Goal: Information Seeking & Learning: Learn about a topic

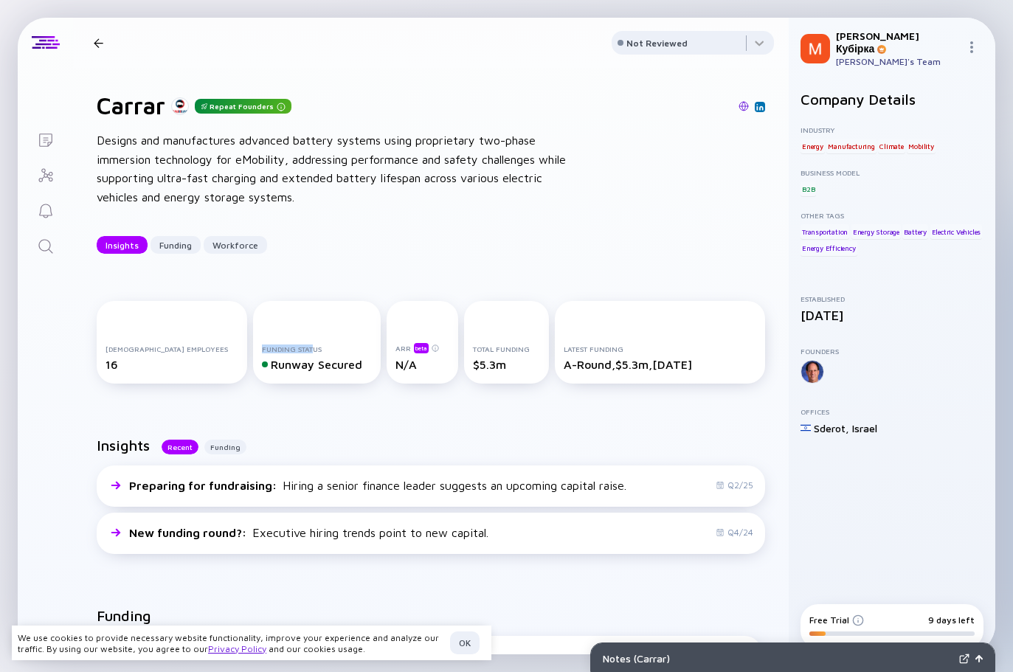
drag, startPoint x: 227, startPoint y: 348, endPoint x: 280, endPoint y: 348, distance: 53.1
click at [280, 348] on div "Funding Status" at bounding box center [317, 349] width 111 height 9
click at [176, 242] on div "Funding" at bounding box center [176, 245] width 50 height 23
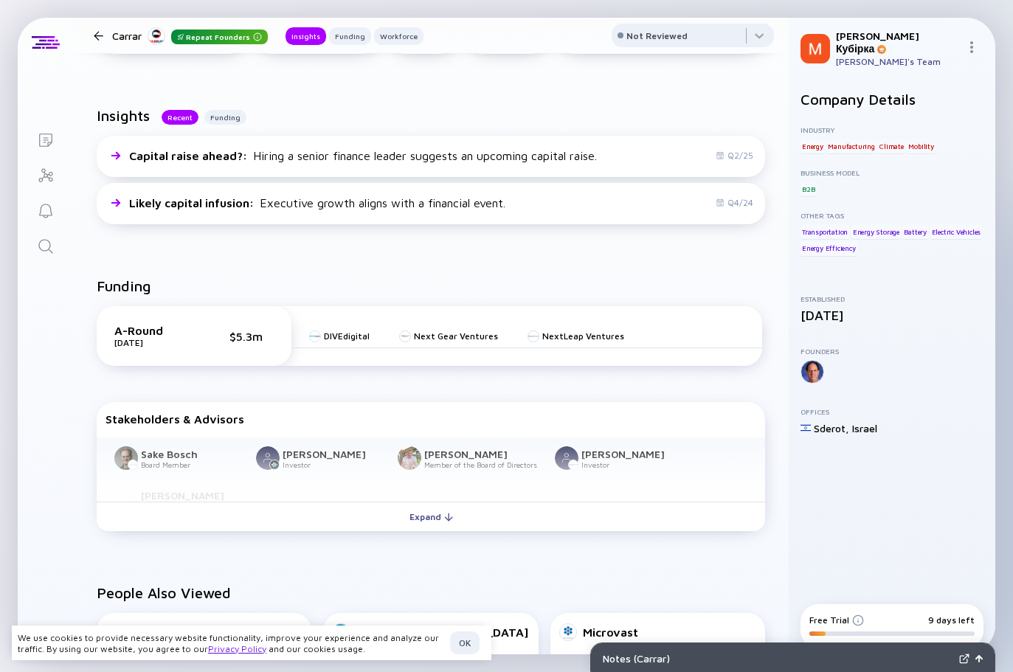
scroll to position [294, 0]
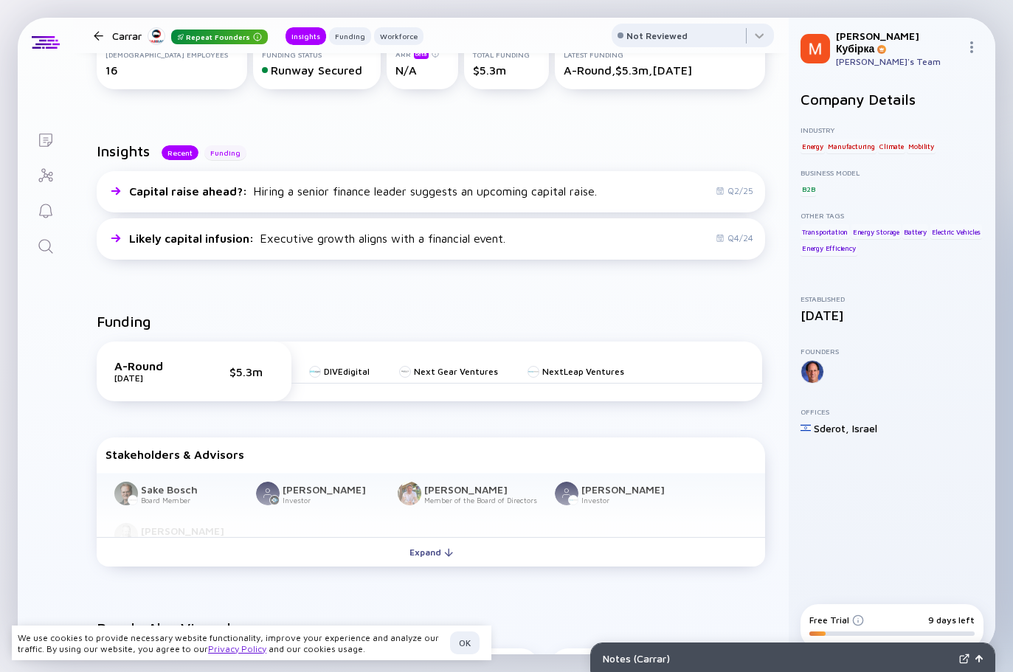
click at [219, 152] on div "Funding" at bounding box center [225, 152] width 42 height 15
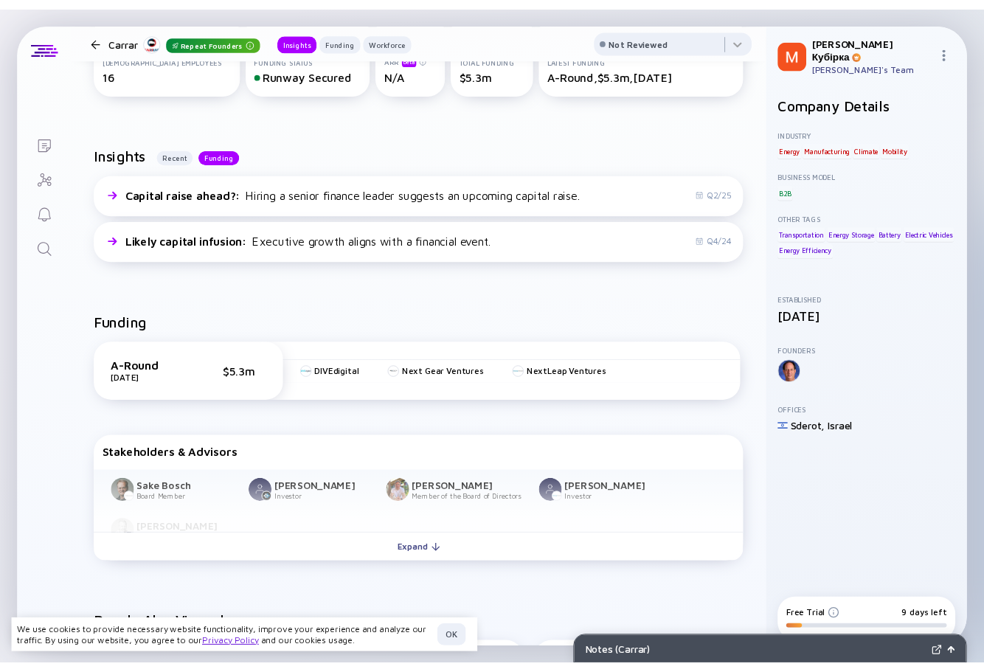
scroll to position [147, 0]
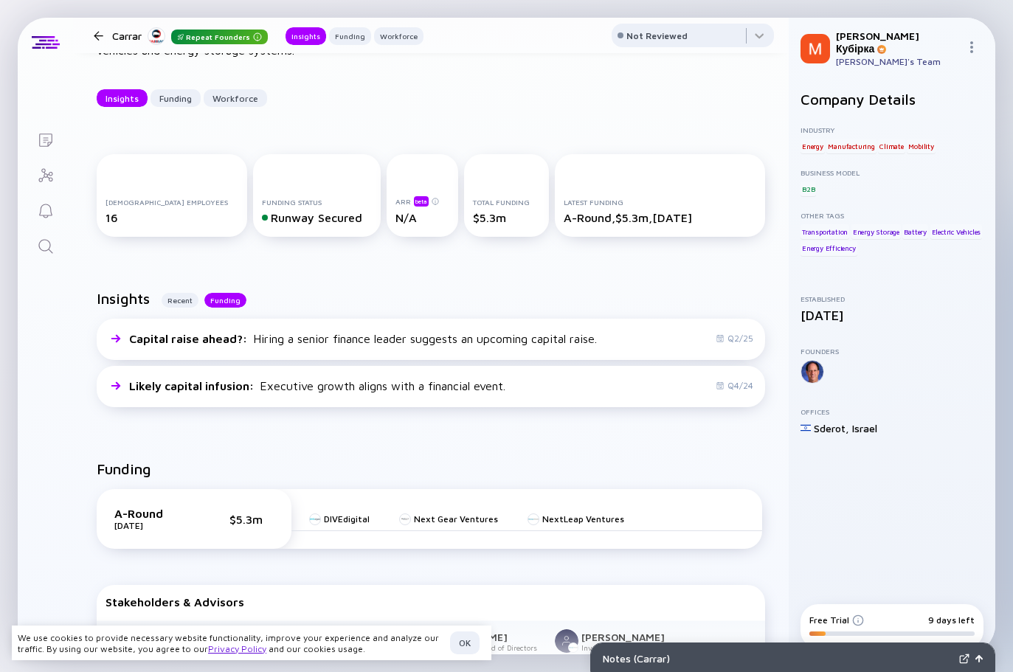
click at [262, 217] on div "Runway Secured" at bounding box center [317, 217] width 111 height 13
click at [302, 218] on div "Runway Secured" at bounding box center [317, 217] width 111 height 13
copy div "Secured"
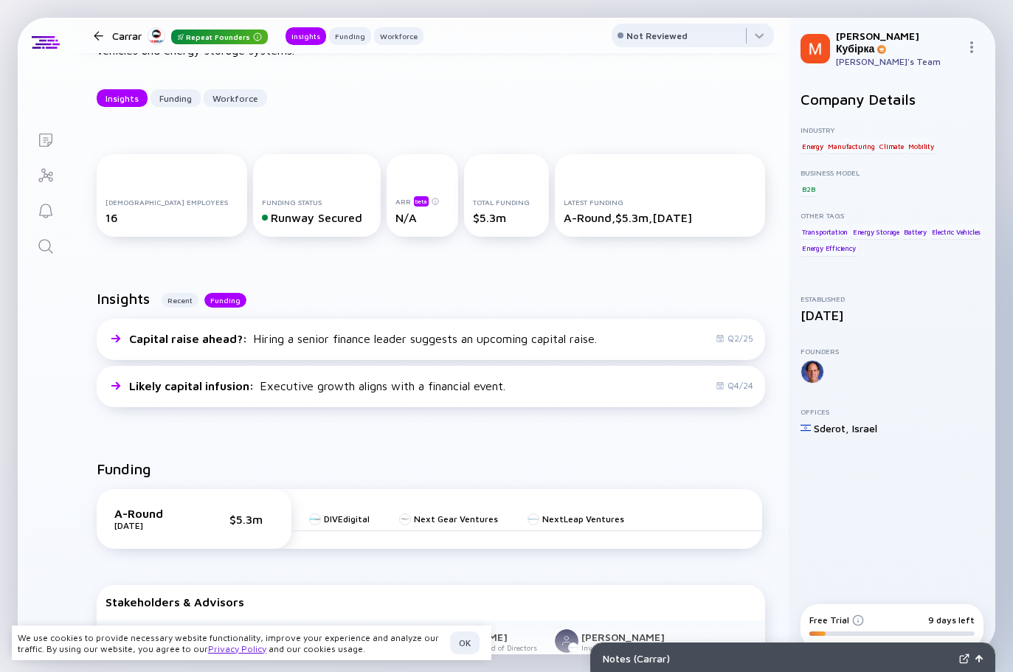
click at [262, 218] on div "Runway Secured" at bounding box center [317, 217] width 111 height 13
click at [253, 232] on div "Funding Status Runway Secured" at bounding box center [317, 195] width 128 height 83
drag, startPoint x: 236, startPoint y: 214, endPoint x: 277, endPoint y: 215, distance: 41.3
click at [277, 215] on div "Runway Secured" at bounding box center [317, 217] width 111 height 13
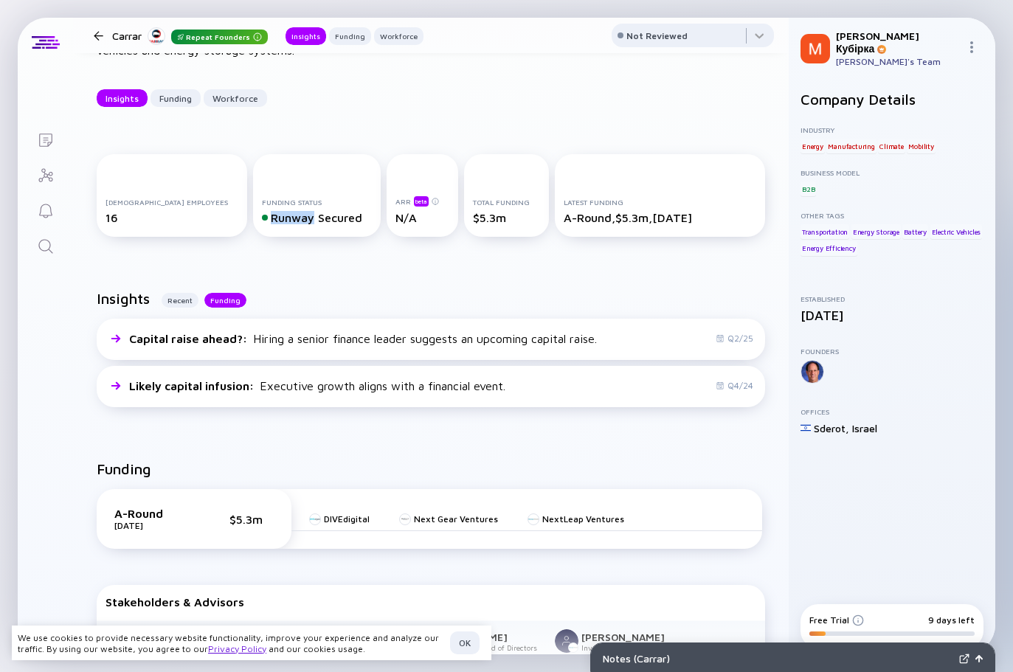
copy div "Runway"
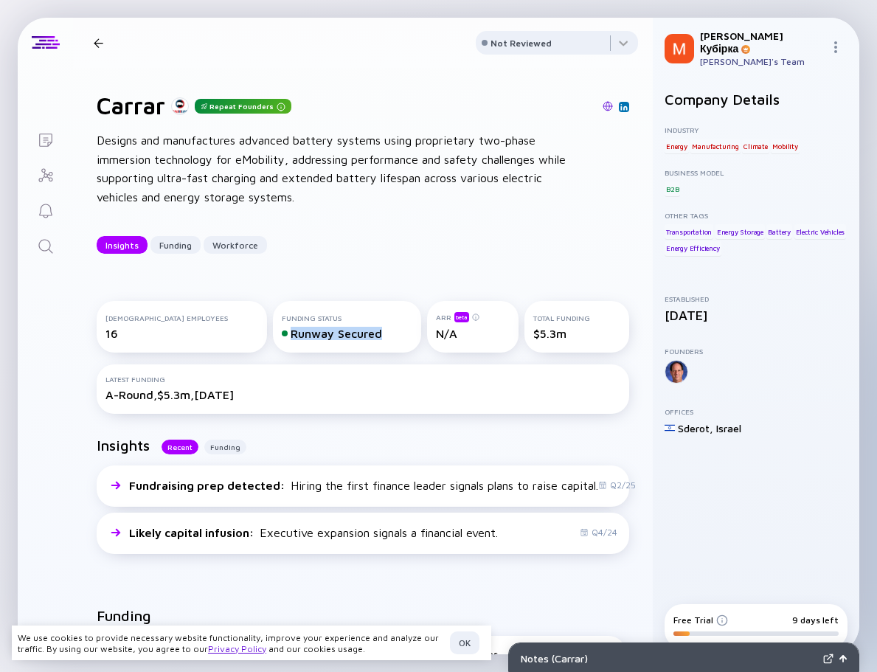
drag, startPoint x: 257, startPoint y: 336, endPoint x: 348, endPoint y: 335, distance: 90.8
click at [348, 335] on div "Runway Secured" at bounding box center [347, 333] width 131 height 13
click at [283, 336] on div "Runway Secured" at bounding box center [347, 333] width 131 height 13
drag, startPoint x: 346, startPoint y: 336, endPoint x: 267, endPoint y: 341, distance: 79.1
click at [273, 341] on div "Funding Status Runway Secured" at bounding box center [347, 327] width 148 height 52
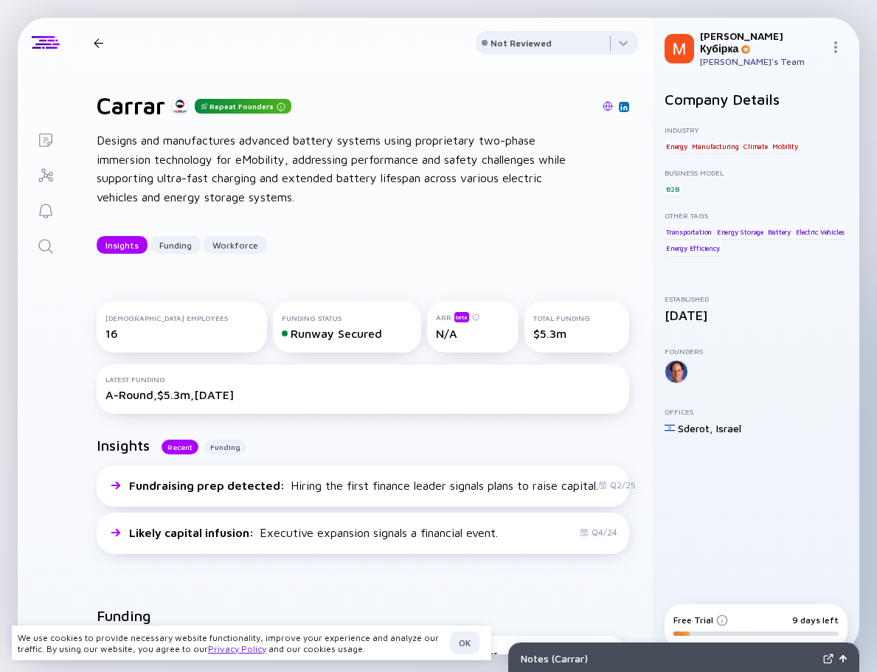
click at [308, 337] on div "Runway Secured" at bounding box center [347, 333] width 131 height 13
drag, startPoint x: 359, startPoint y: 338, endPoint x: 250, endPoint y: 339, distance: 108.5
click at [282, 339] on div "Runway Secured" at bounding box center [347, 333] width 131 height 13
click at [282, 335] on div "Runway Secured" at bounding box center [347, 333] width 131 height 13
drag, startPoint x: 257, startPoint y: 335, endPoint x: 348, endPoint y: 337, distance: 90.8
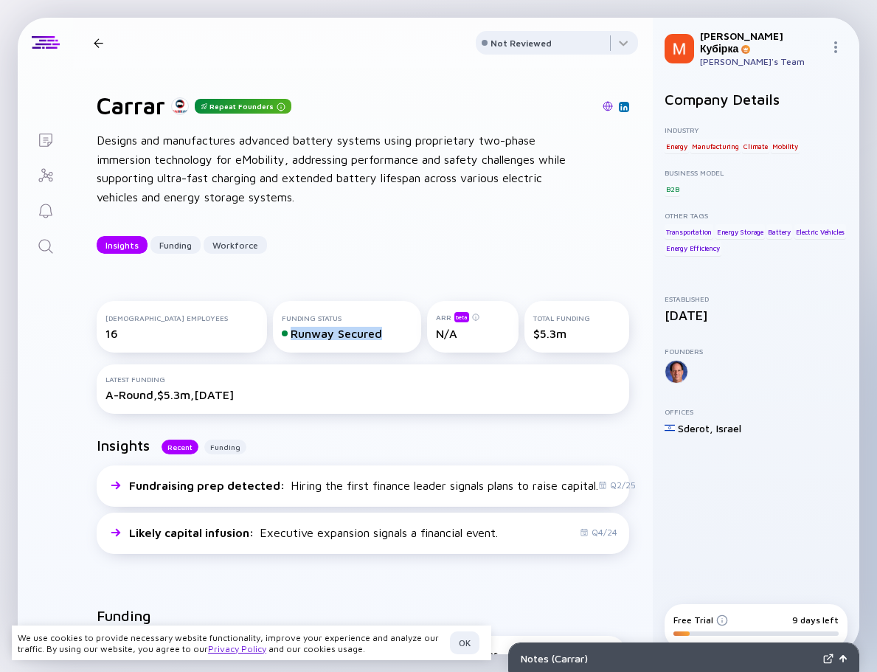
click at [348, 337] on div "Runway Secured" at bounding box center [347, 333] width 131 height 13
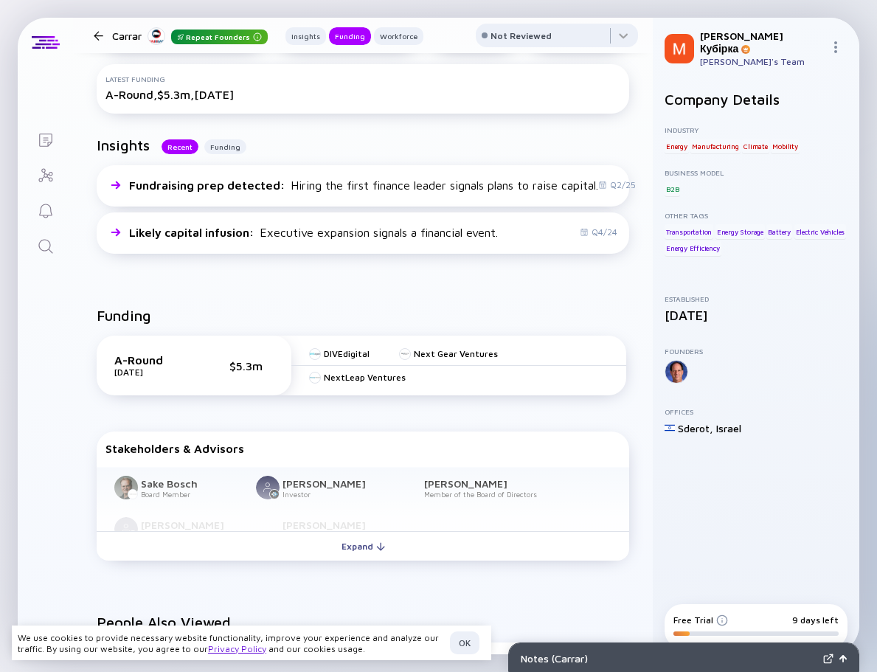
scroll to position [443, 0]
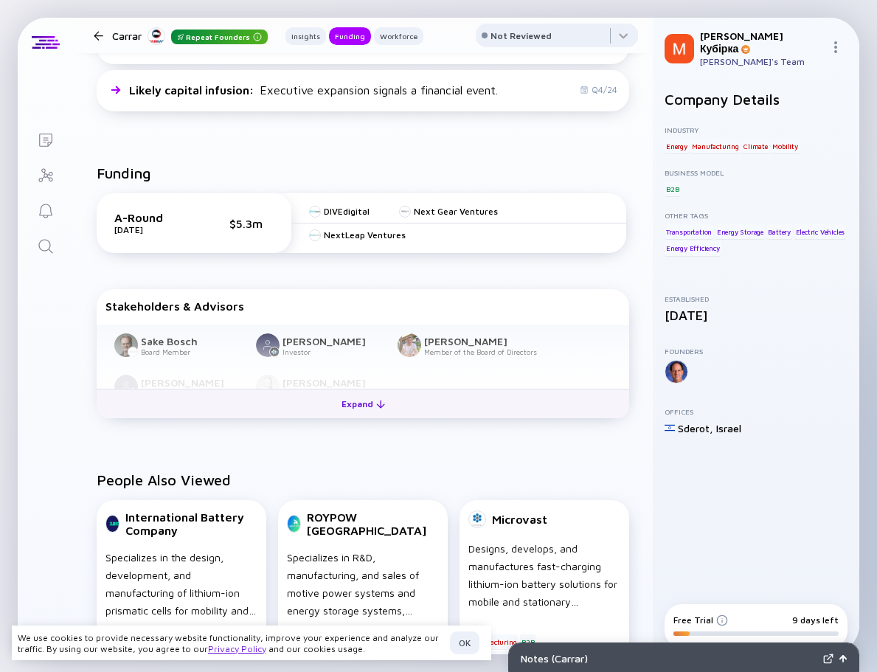
click at [376, 407] on div at bounding box center [380, 404] width 9 height 9
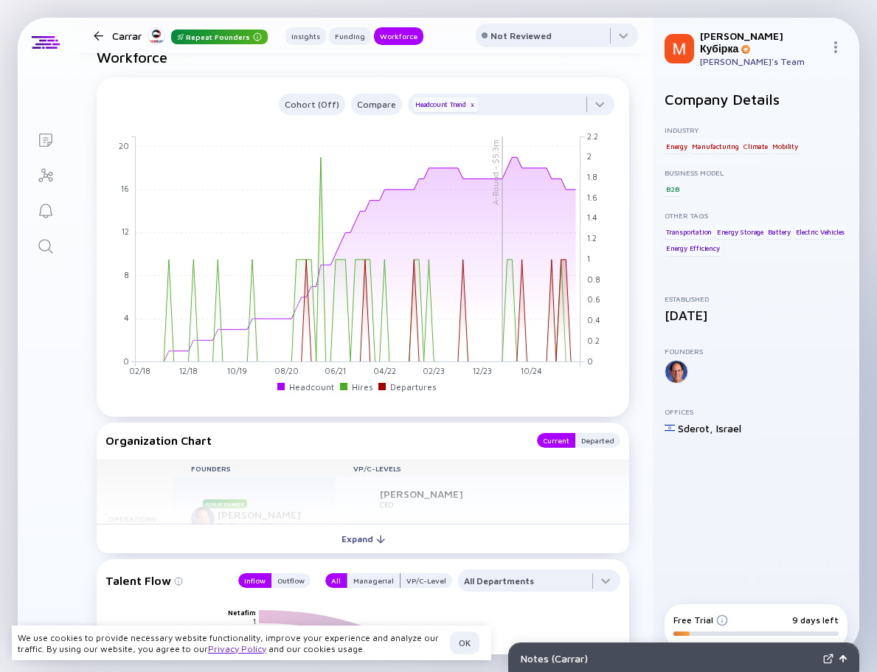
scroll to position [1328, 0]
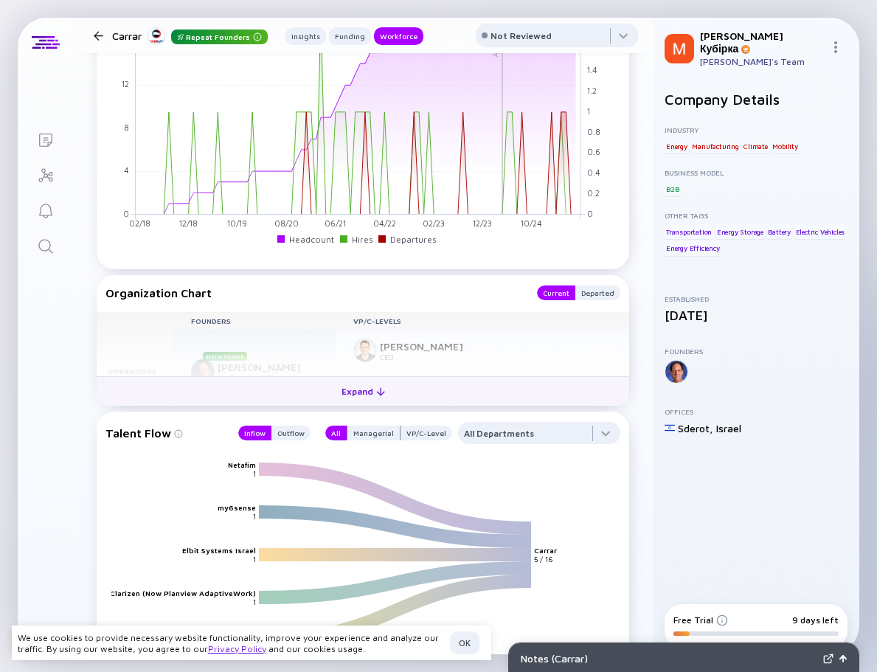
click at [373, 398] on div "Expand" at bounding box center [363, 391] width 61 height 23
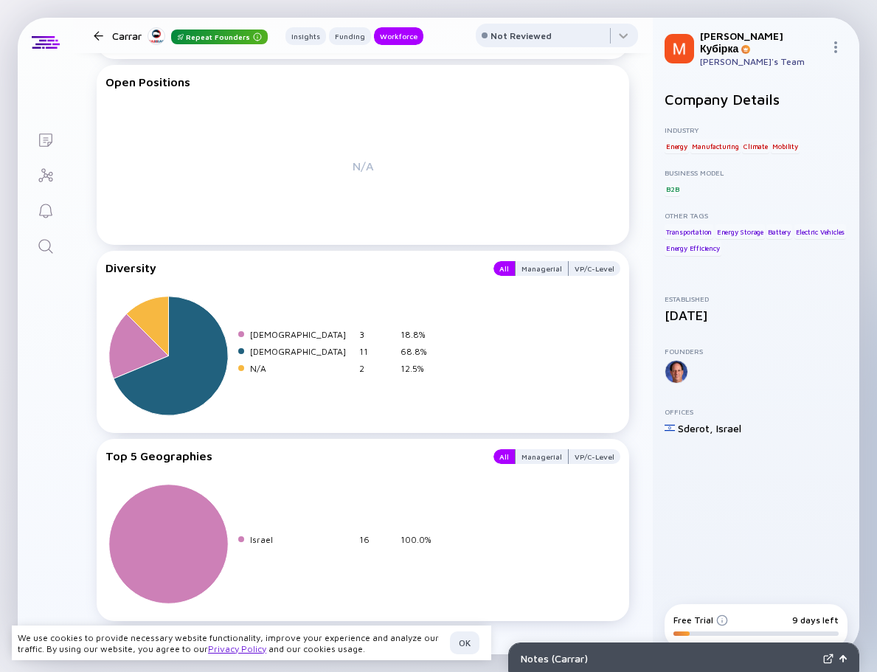
scroll to position [2293, 0]
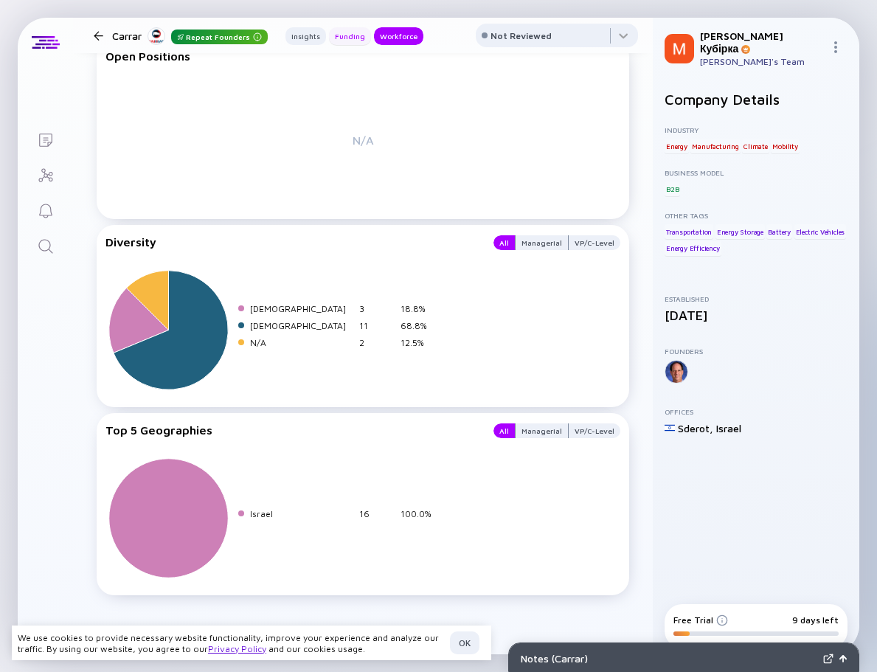
click at [348, 39] on div "Funding" at bounding box center [350, 36] width 42 height 15
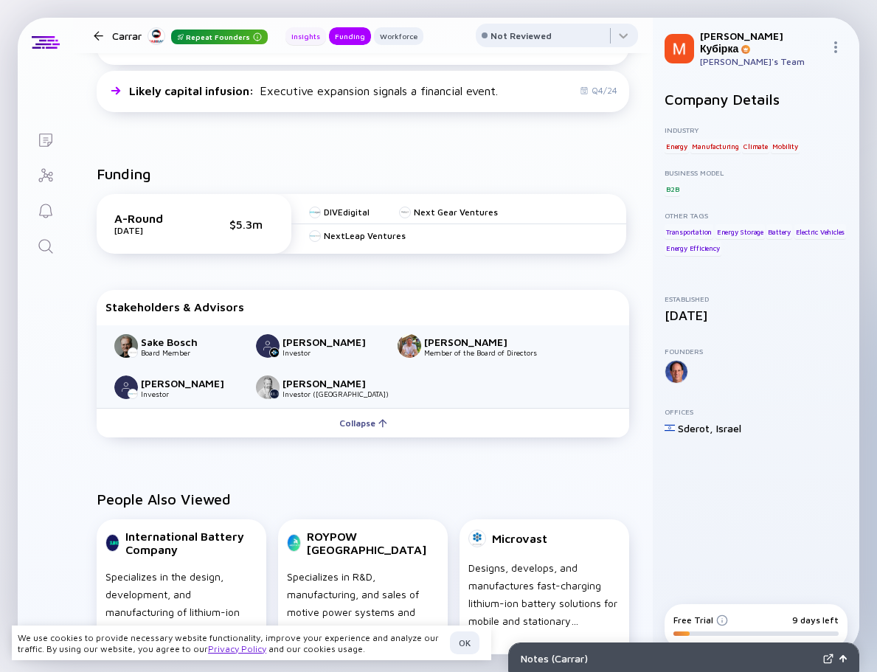
click at [302, 36] on div "Insights" at bounding box center [306, 36] width 41 height 15
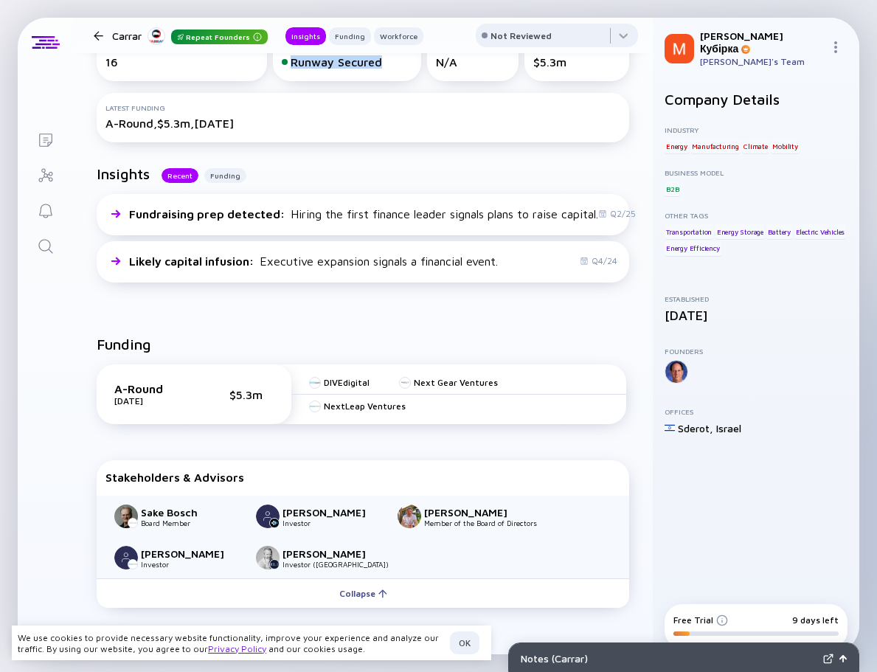
scroll to position [0, 0]
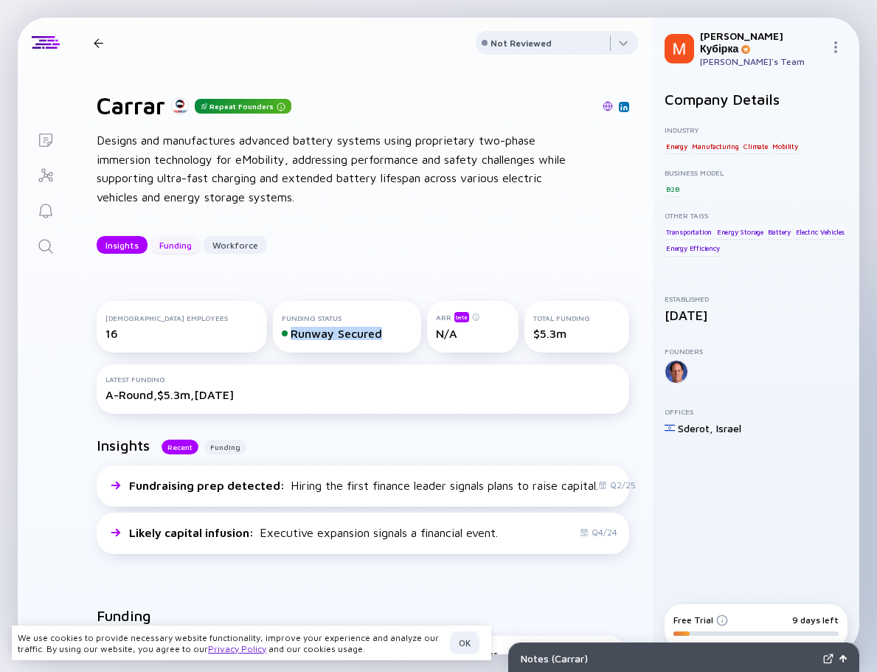
click at [167, 248] on div "Funding" at bounding box center [176, 245] width 50 height 23
click at [282, 324] on div "Funding Status Runway Secured" at bounding box center [347, 327] width 131 height 27
click at [282, 330] on div "Runway Secured" at bounding box center [347, 333] width 131 height 13
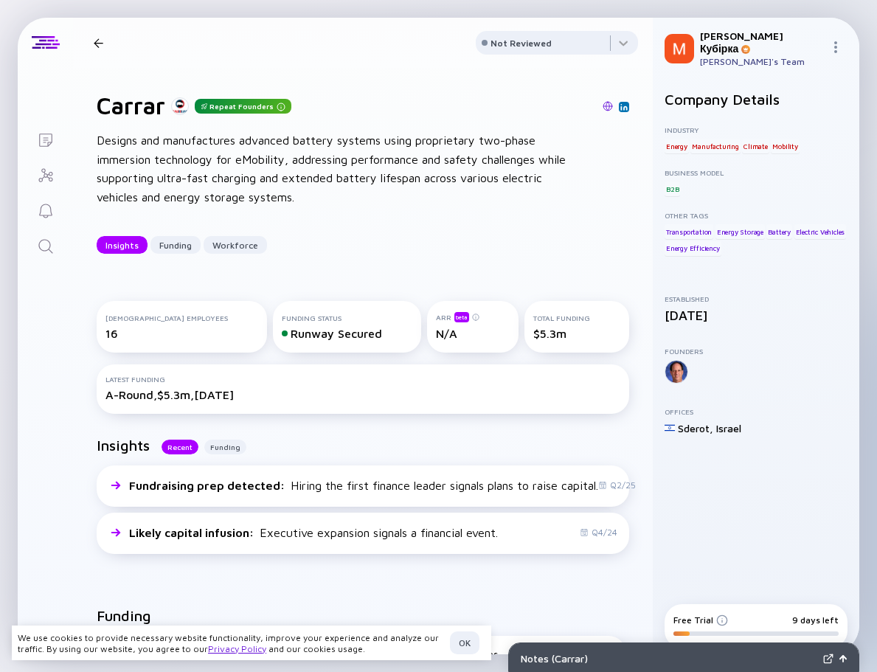
click at [282, 319] on div "Funding Status" at bounding box center [347, 318] width 131 height 9
drag, startPoint x: 269, startPoint y: 319, endPoint x: 275, endPoint y: 328, distance: 11.3
click at [282, 320] on div "Funding Status" at bounding box center [347, 318] width 131 height 9
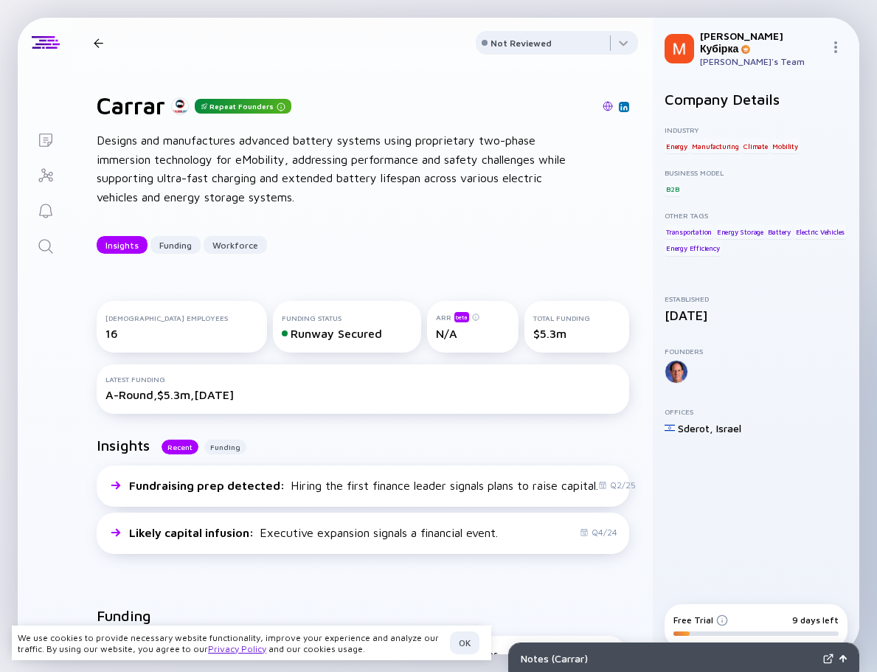
click at [282, 328] on div "Runway Secured" at bounding box center [347, 333] width 131 height 13
click at [282, 317] on div "Funding Status" at bounding box center [347, 318] width 131 height 9
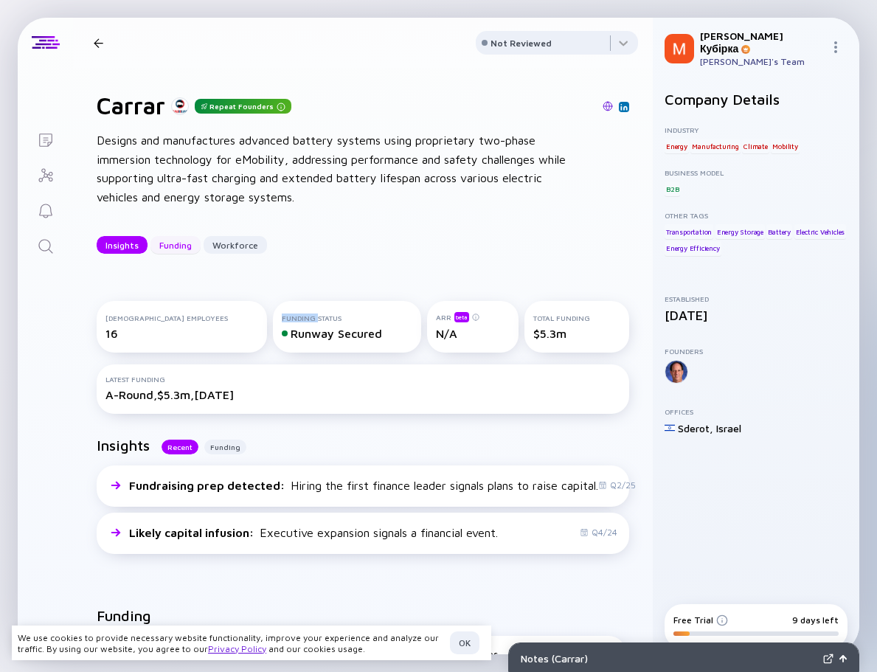
click at [174, 249] on div "Funding" at bounding box center [176, 245] width 50 height 23
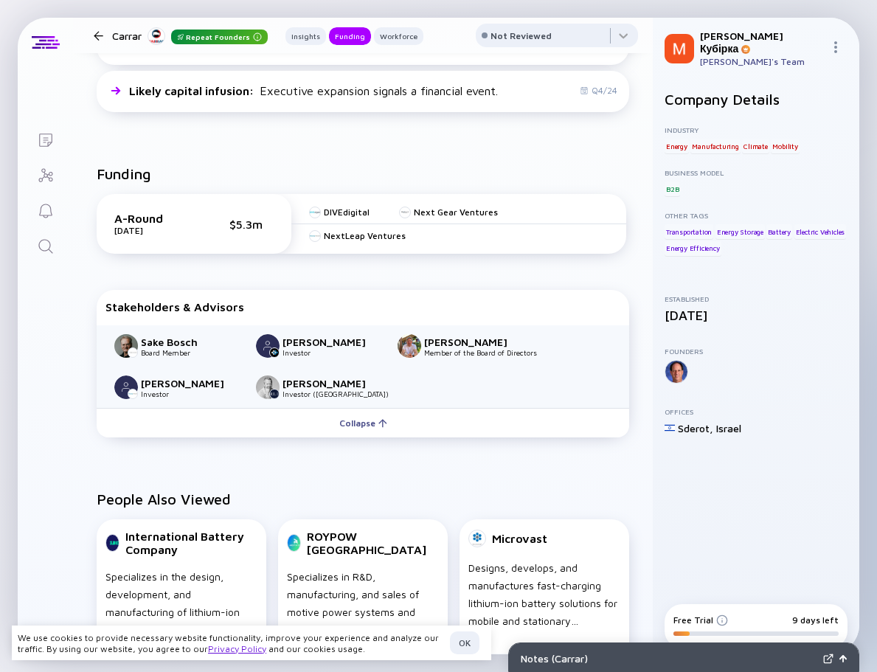
scroll to position [294, 0]
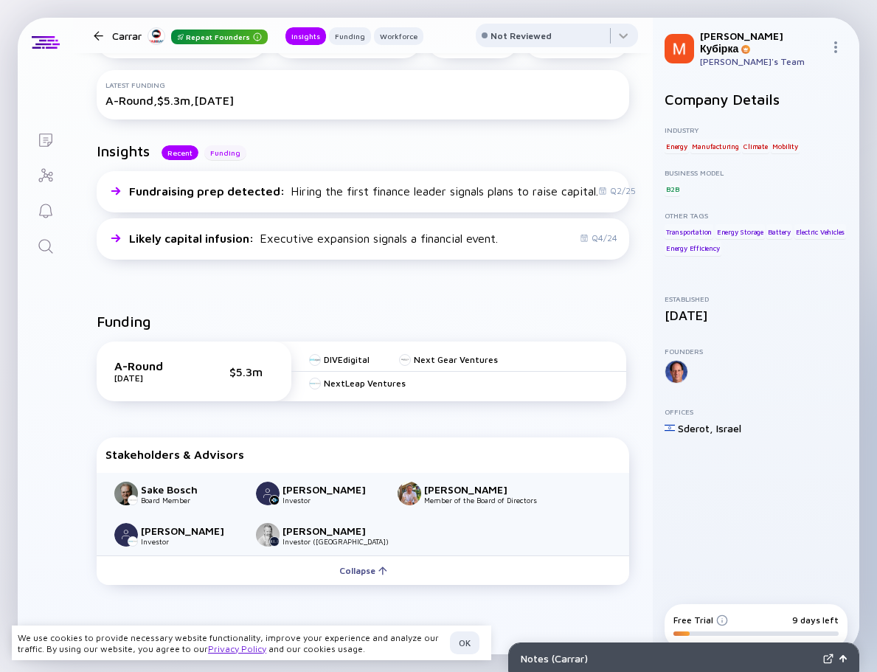
click at [215, 153] on div "Funding" at bounding box center [225, 152] width 42 height 15
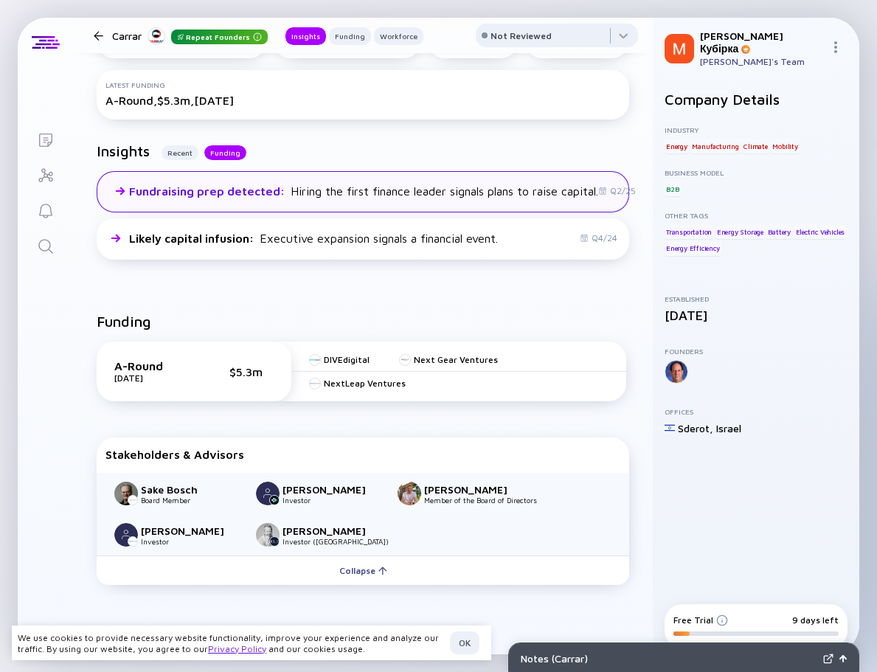
click at [133, 194] on span "Fundraising prep detected :" at bounding box center [208, 190] width 159 height 13
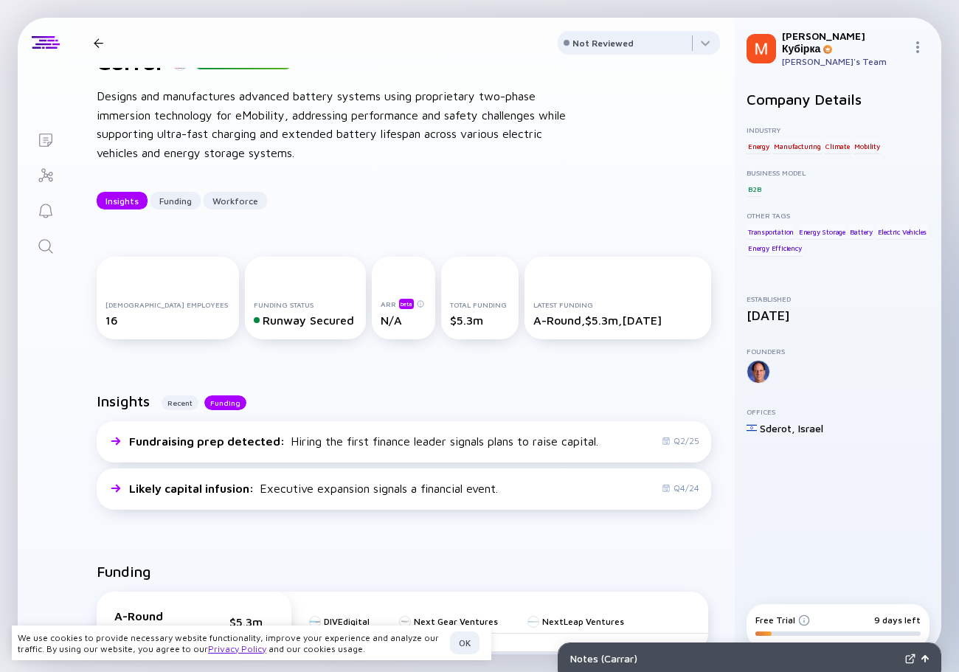
scroll to position [0, 0]
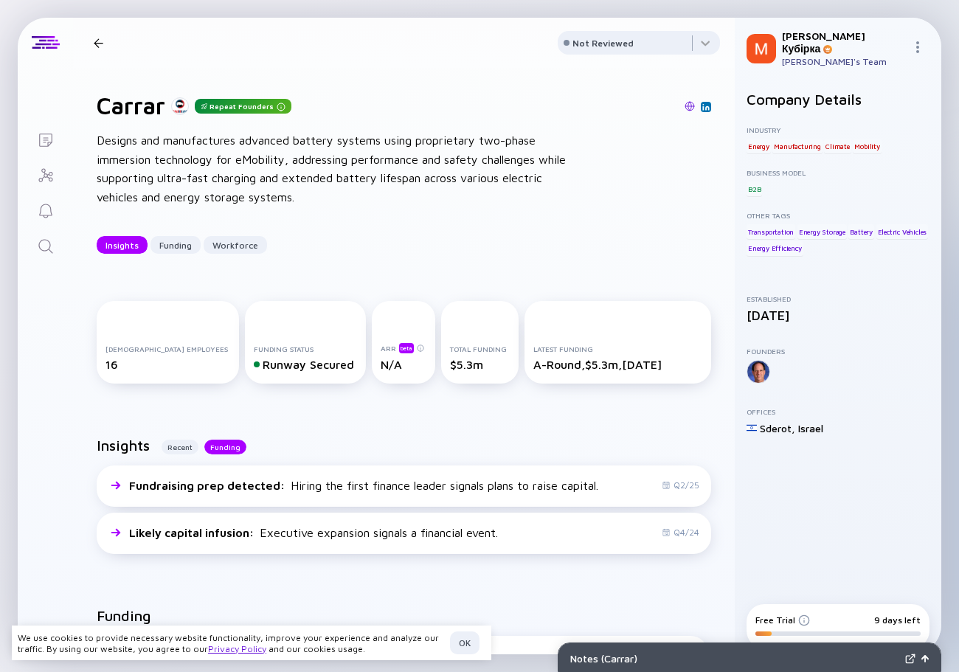
click at [381, 350] on div "ARR beta" at bounding box center [404, 347] width 46 height 11
click at [381, 348] on div "ARR beta" at bounding box center [404, 347] width 46 height 11
click at [43, 249] on icon "Search" at bounding box center [46, 247] width 18 height 18
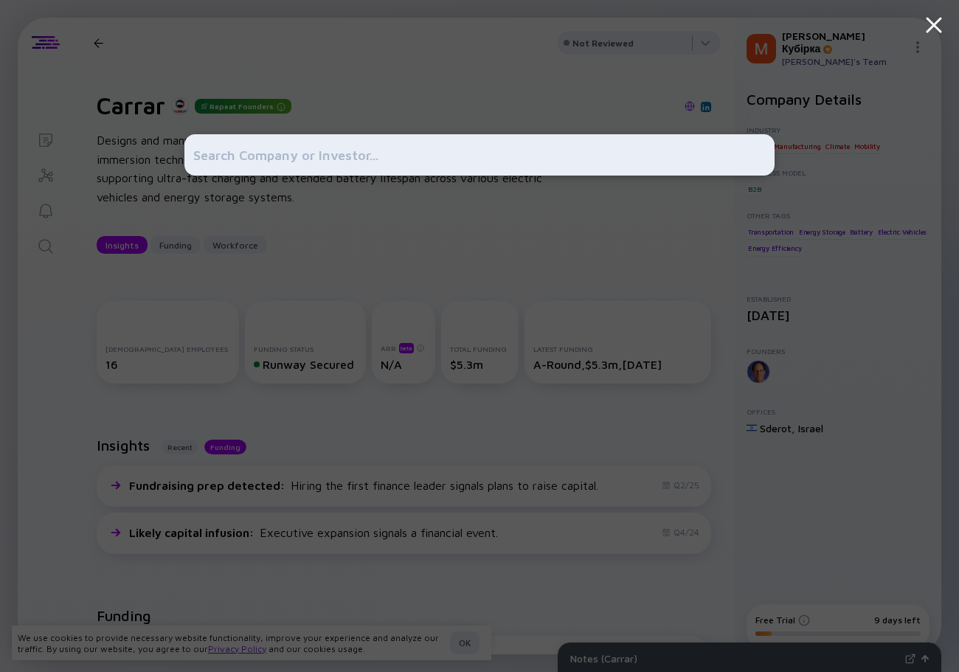
click at [398, 156] on input "text" at bounding box center [479, 155] width 573 height 27
paste input "http://www.abonair.com/"
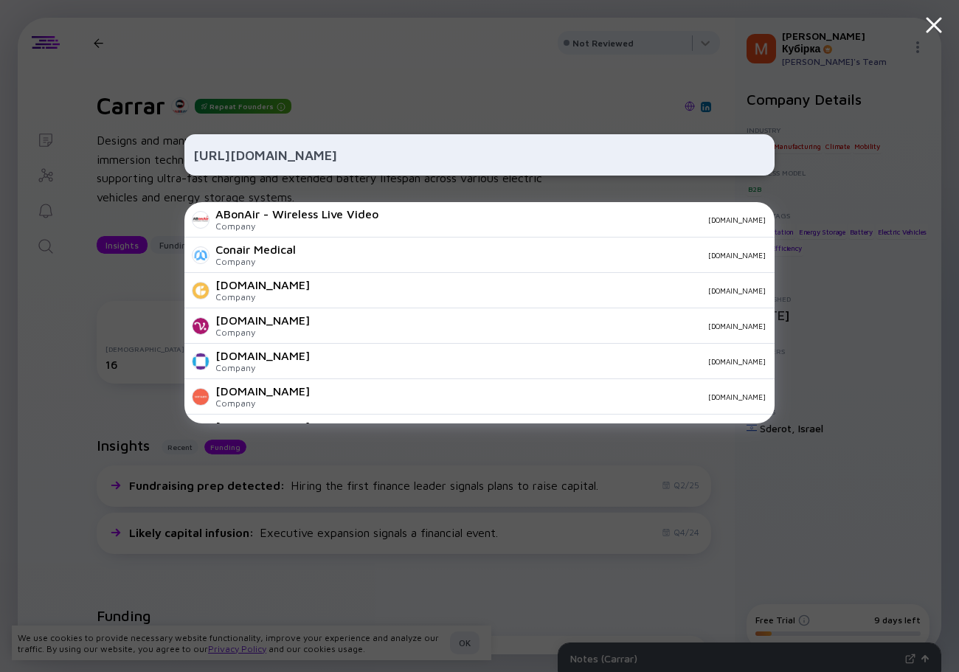
type input "http://www.abonair.com"
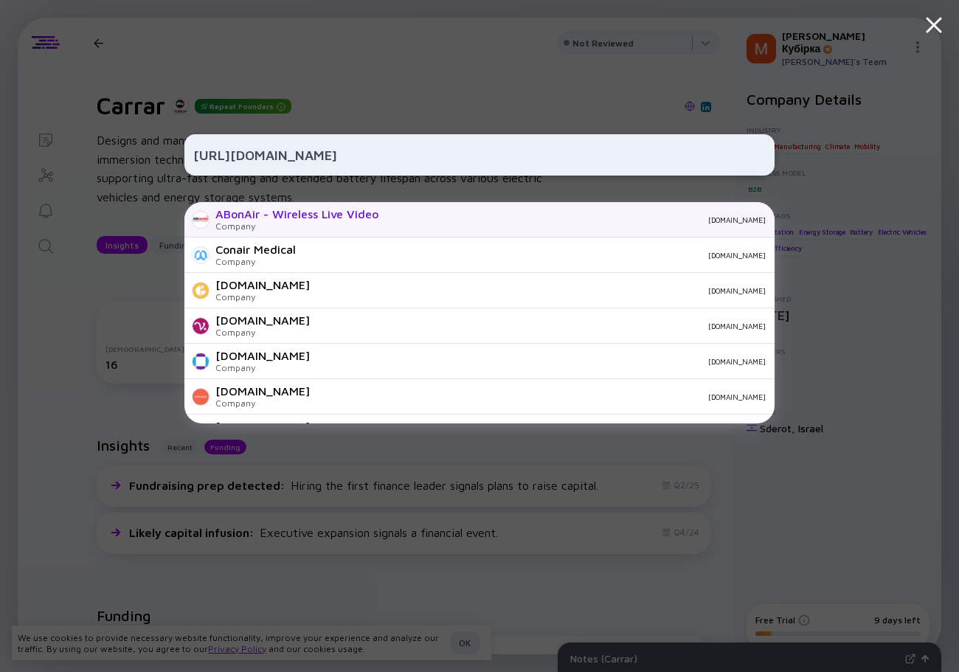
click at [321, 224] on div "Company" at bounding box center [296, 226] width 163 height 11
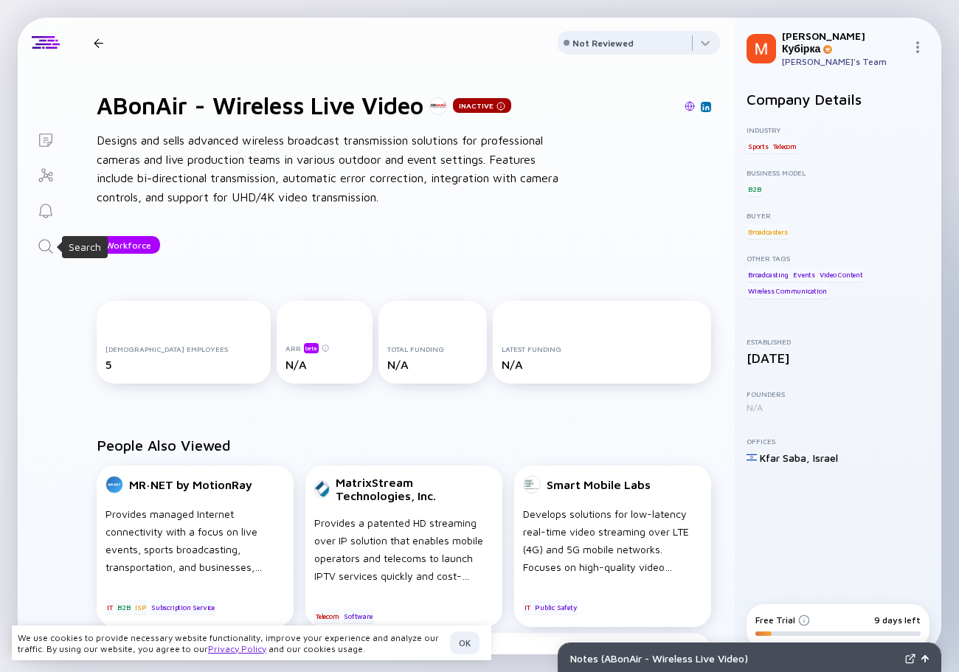
click at [42, 245] on icon "Search" at bounding box center [46, 247] width 18 height 18
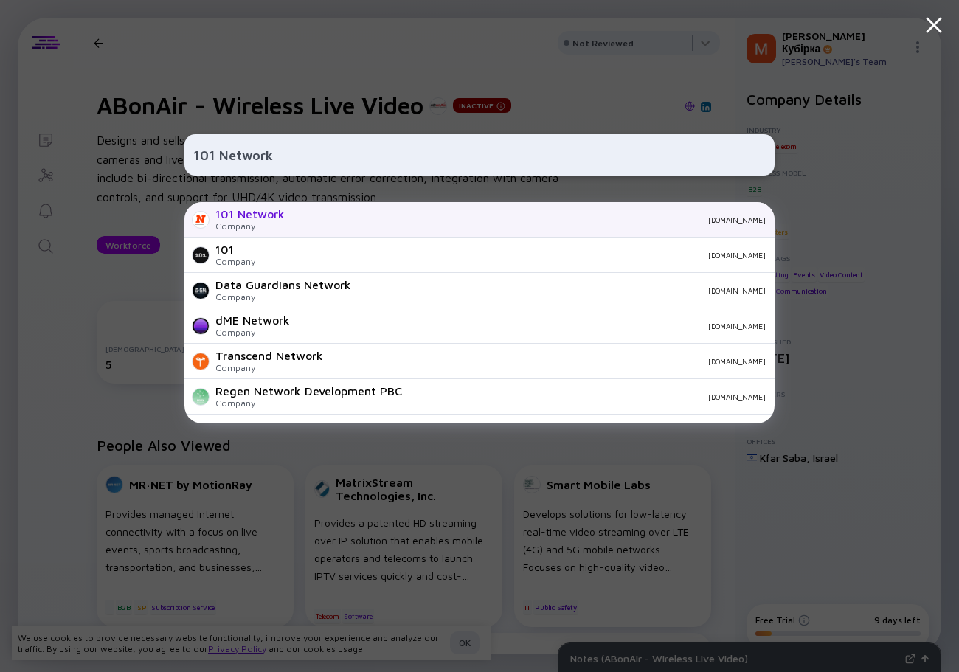
type input "101 Network"
click at [272, 215] on div "101 Network" at bounding box center [249, 213] width 69 height 13
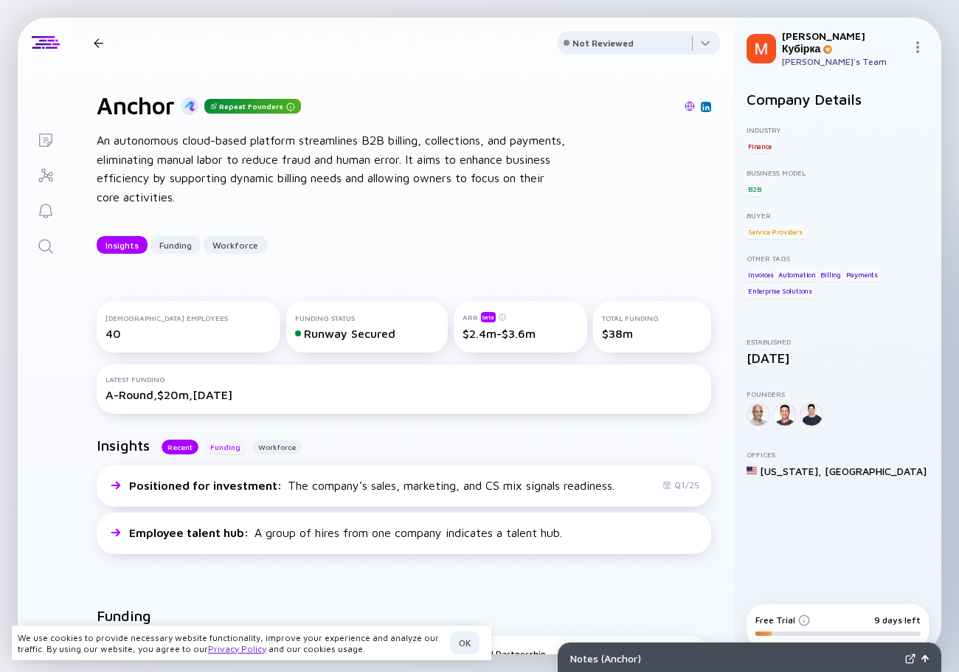
click at [226, 451] on div "Funding" at bounding box center [225, 447] width 42 height 15
